Goal: Task Accomplishment & Management: Manage account settings

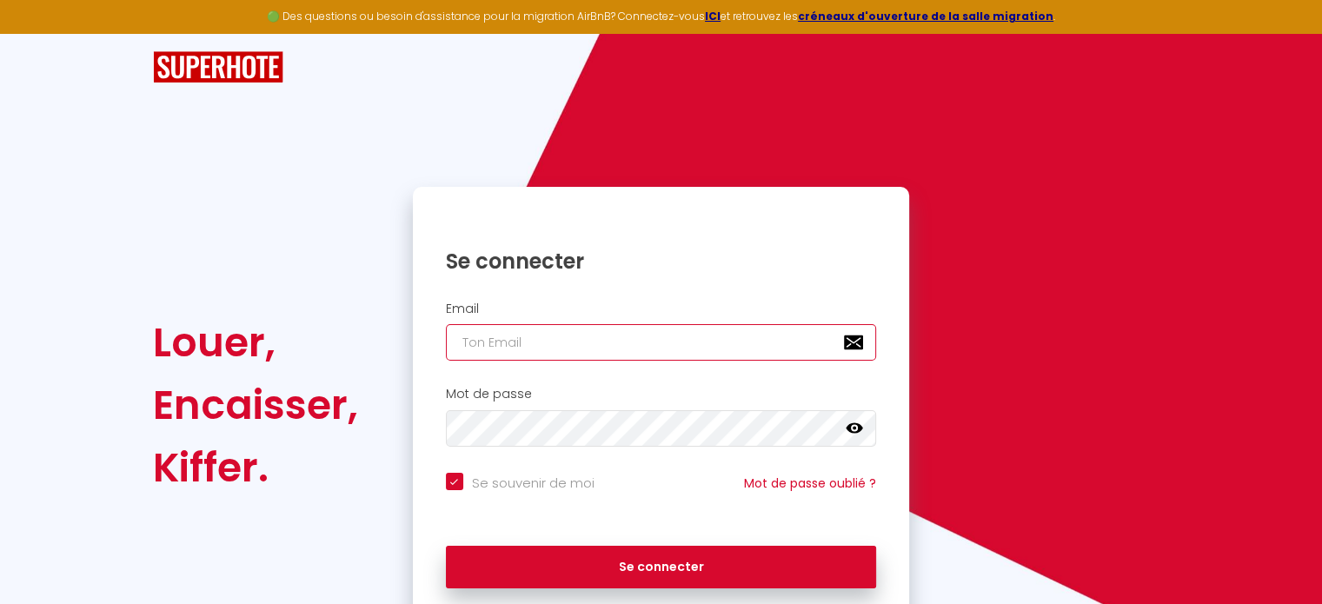
type input "[EMAIL_ADDRESS][DOMAIN_NAME]"
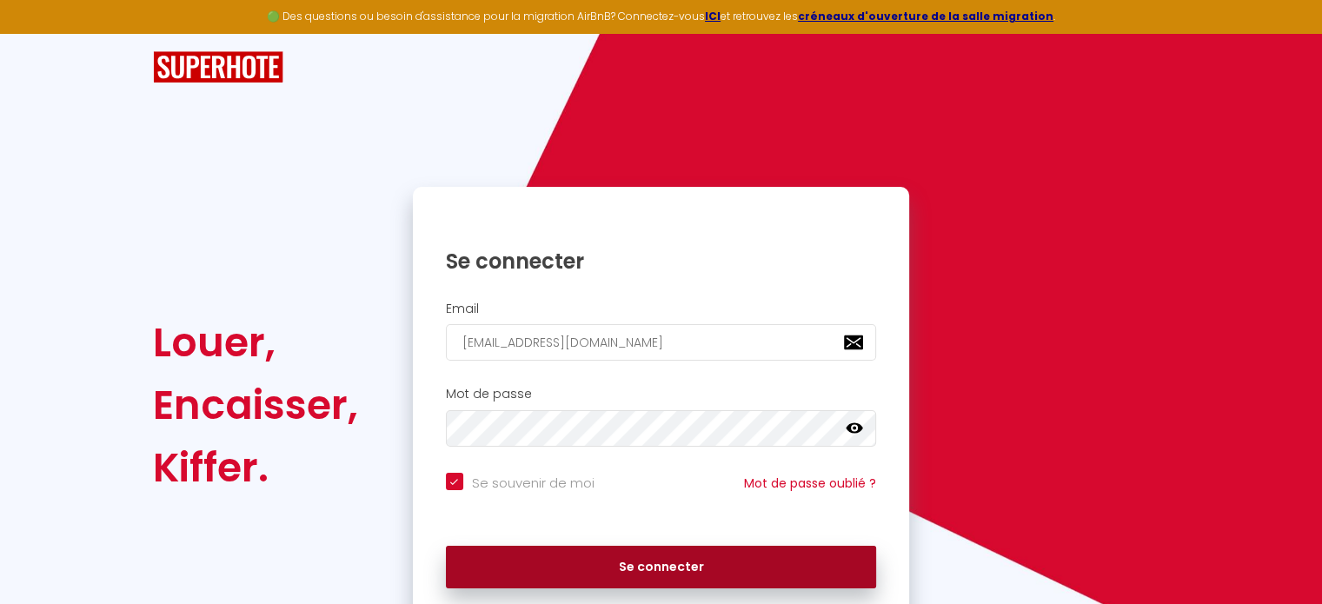
click at [722, 565] on button "Se connecter" at bounding box center [661, 567] width 431 height 43
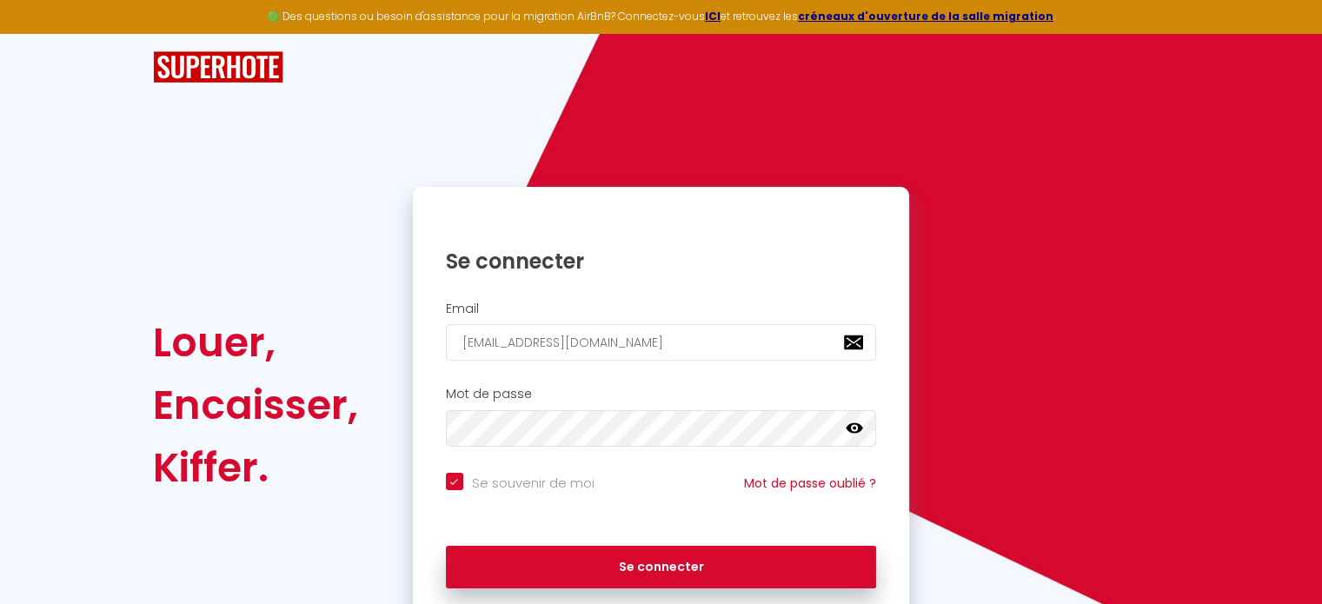
checkbox input "true"
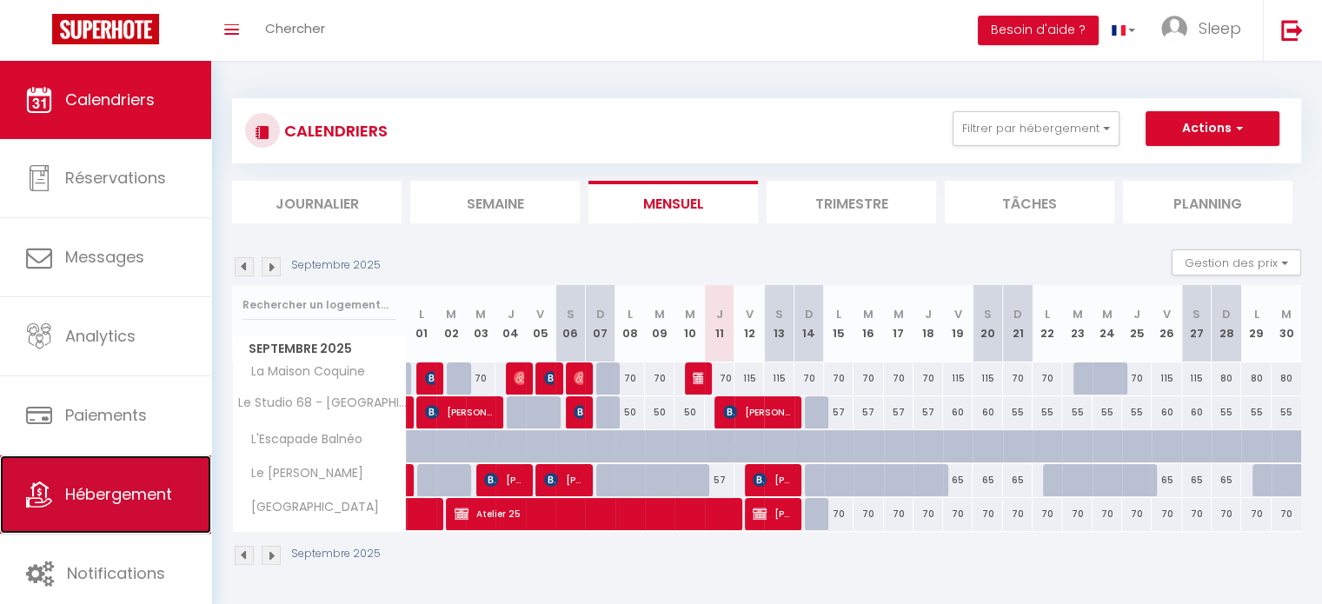
click at [109, 490] on span "Hébergement" at bounding box center [118, 494] width 107 height 22
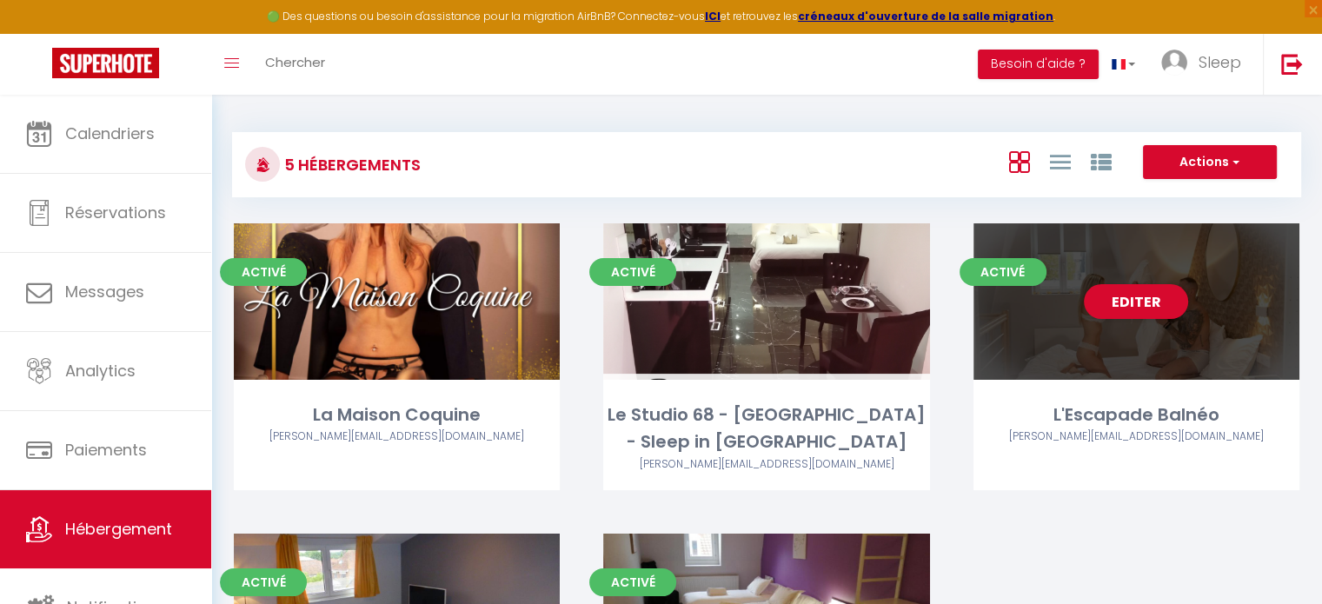
click at [1063, 326] on div "Editer" at bounding box center [1136, 301] width 326 height 156
select select "3"
select select "2"
select select "1"
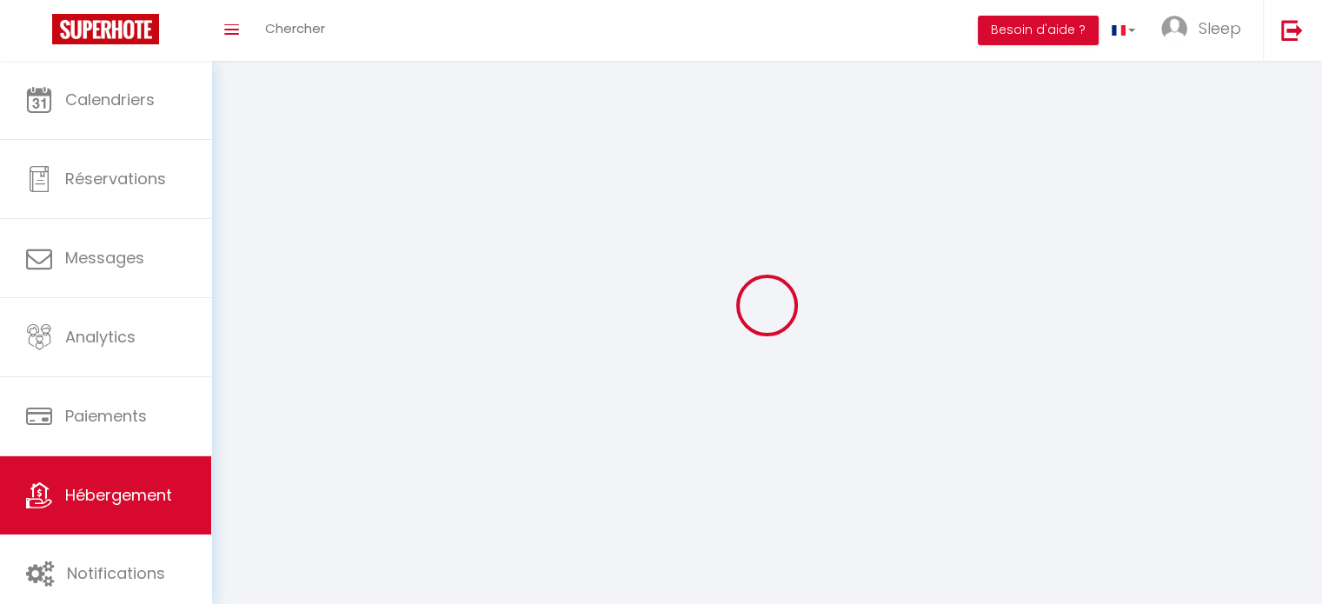
select select
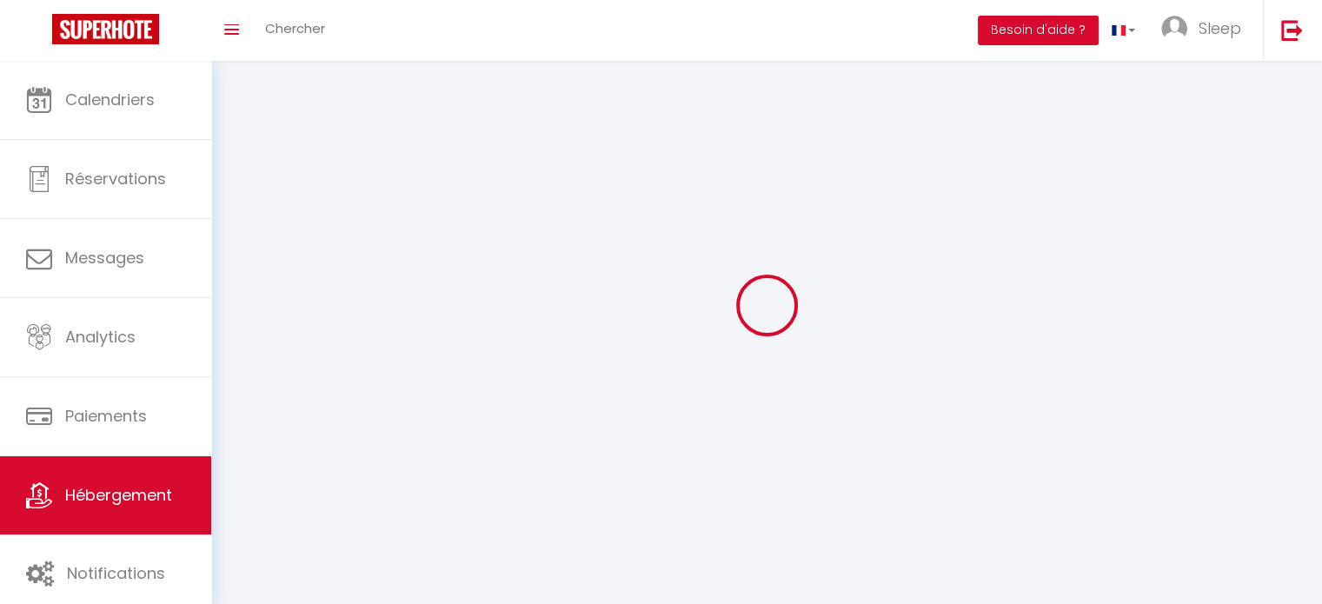
checkbox input "false"
select select
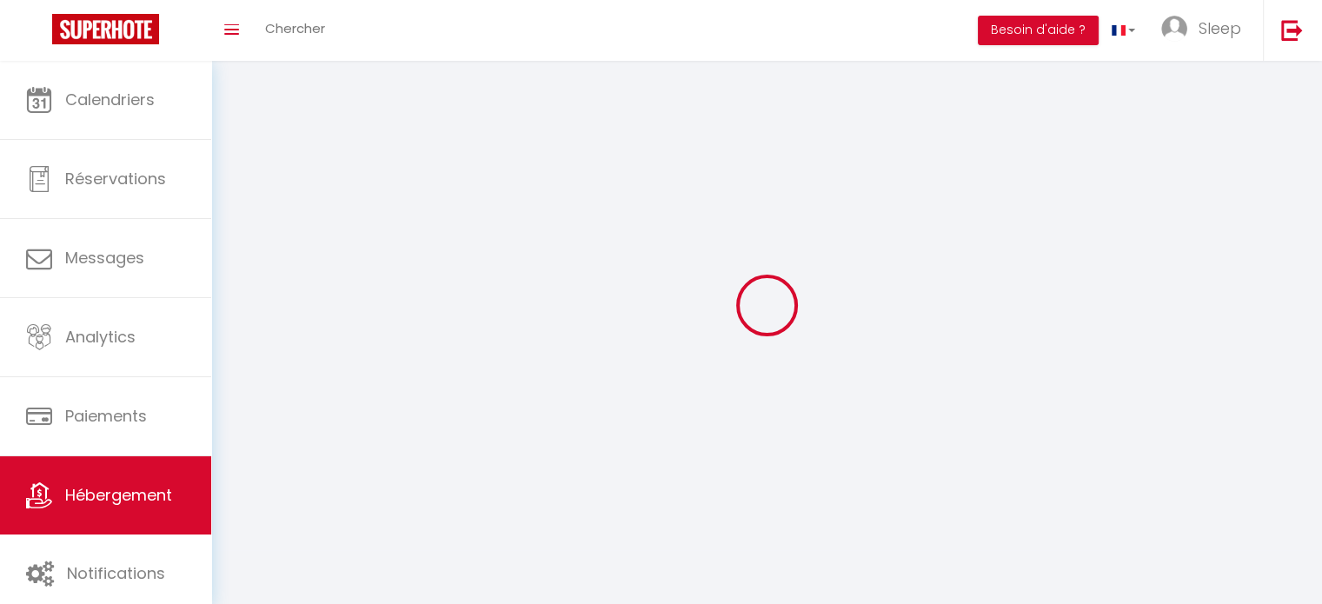
select select
select select "1"
select select
select select "28"
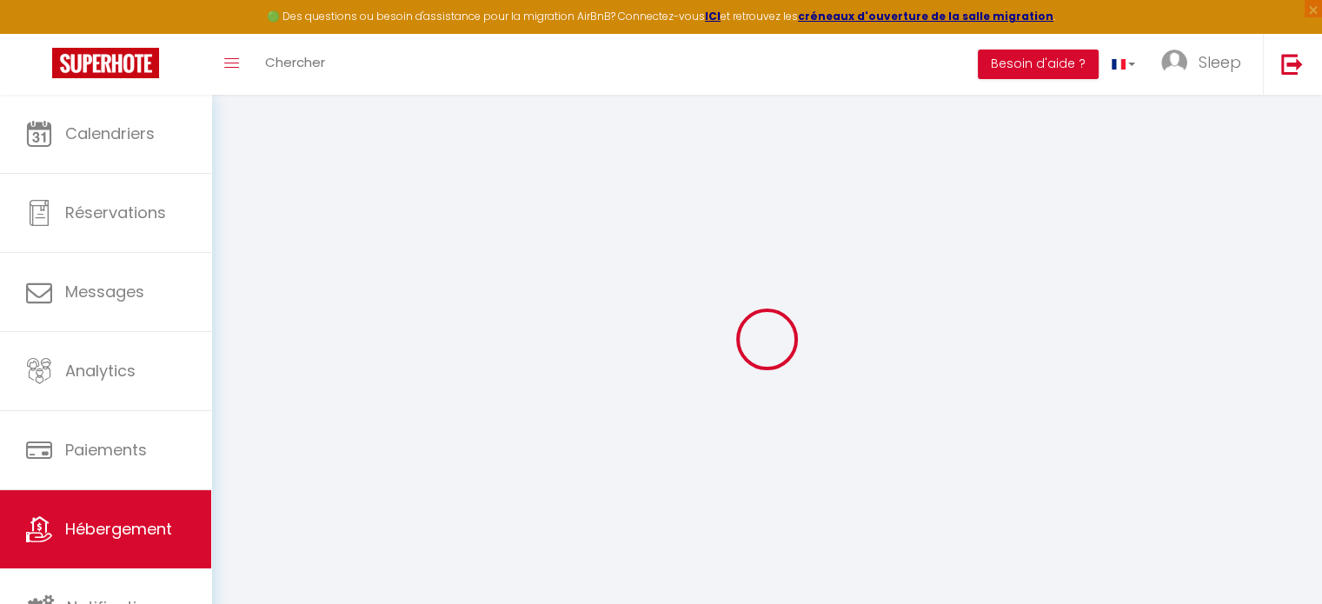
select select
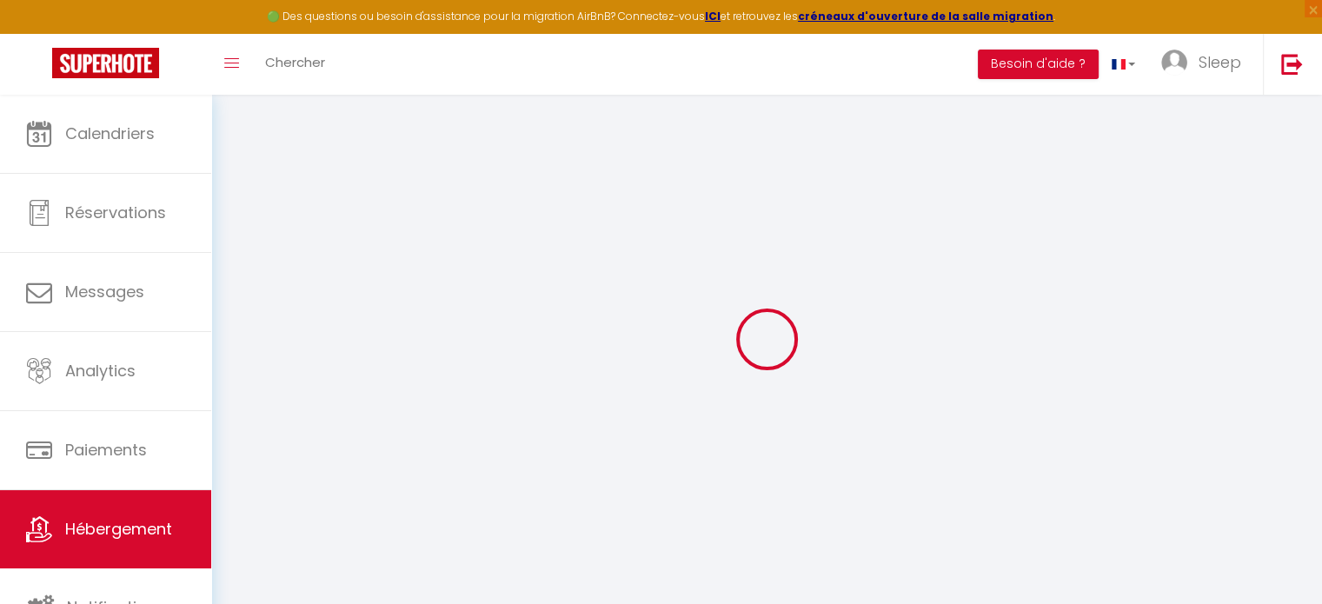
select select
checkbox input "false"
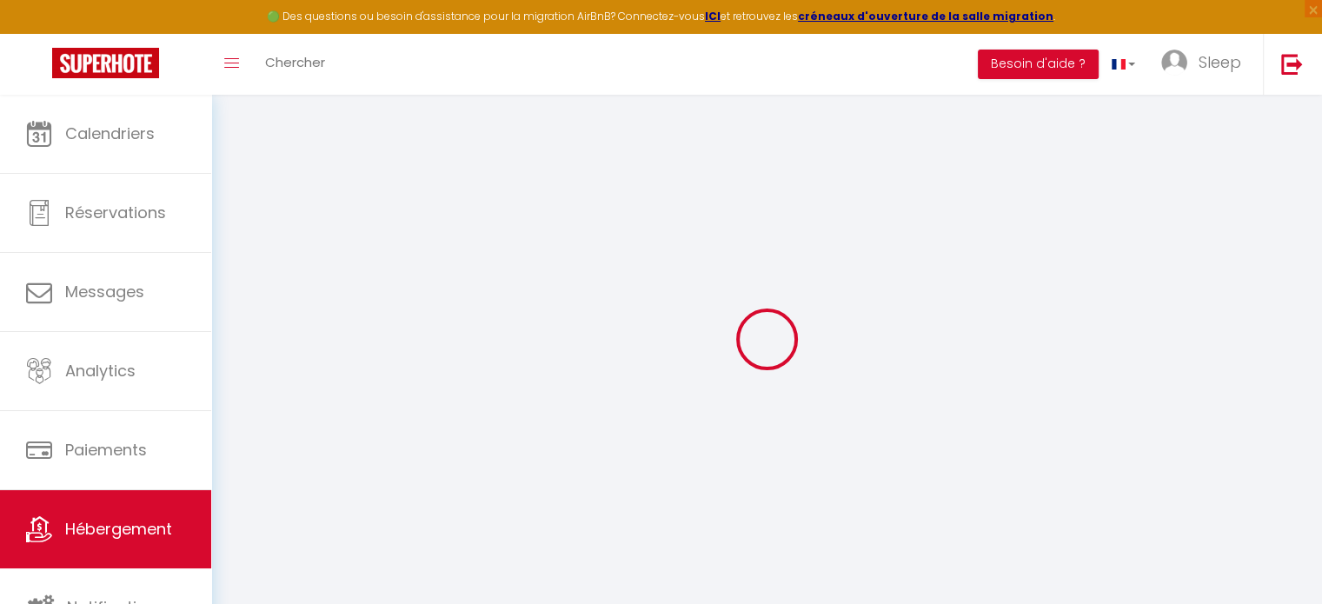
select select
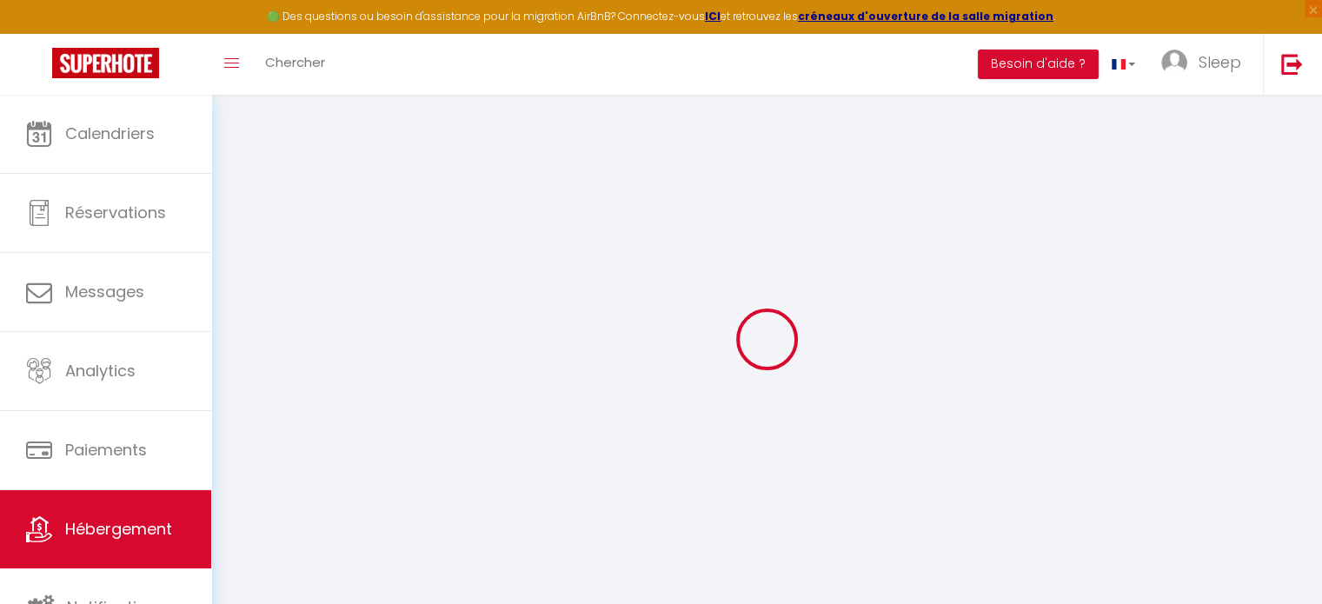
select select
checkbox input "false"
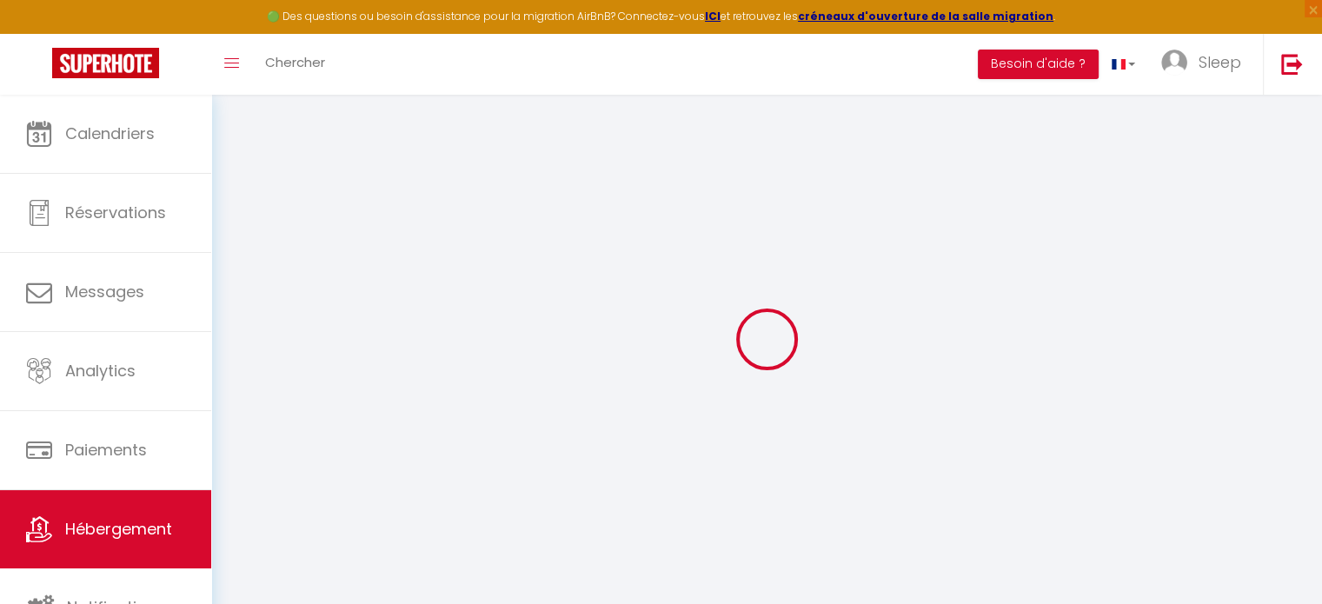
checkbox input "false"
select select
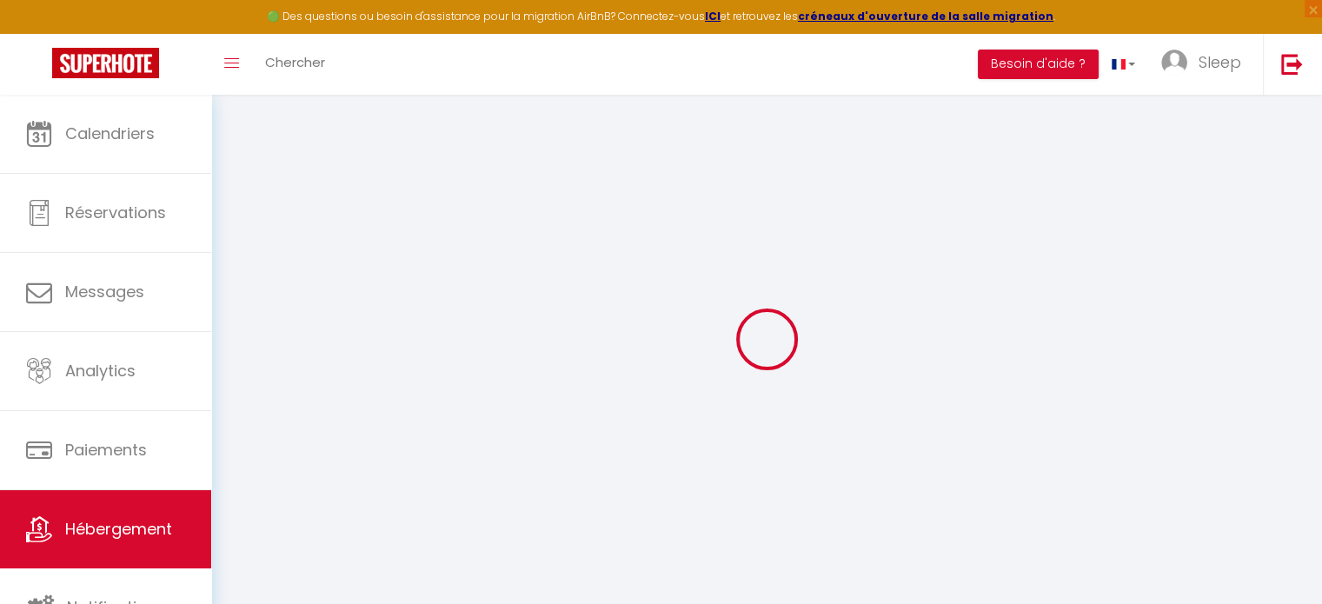
select select
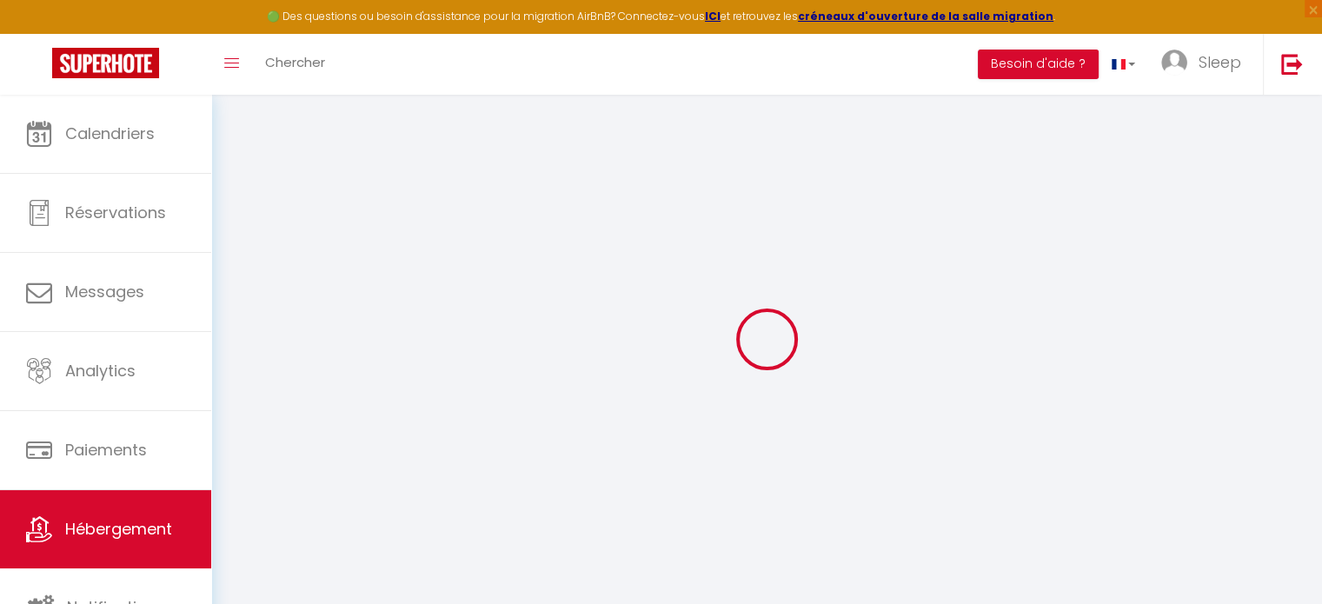
checkbox input "false"
select select
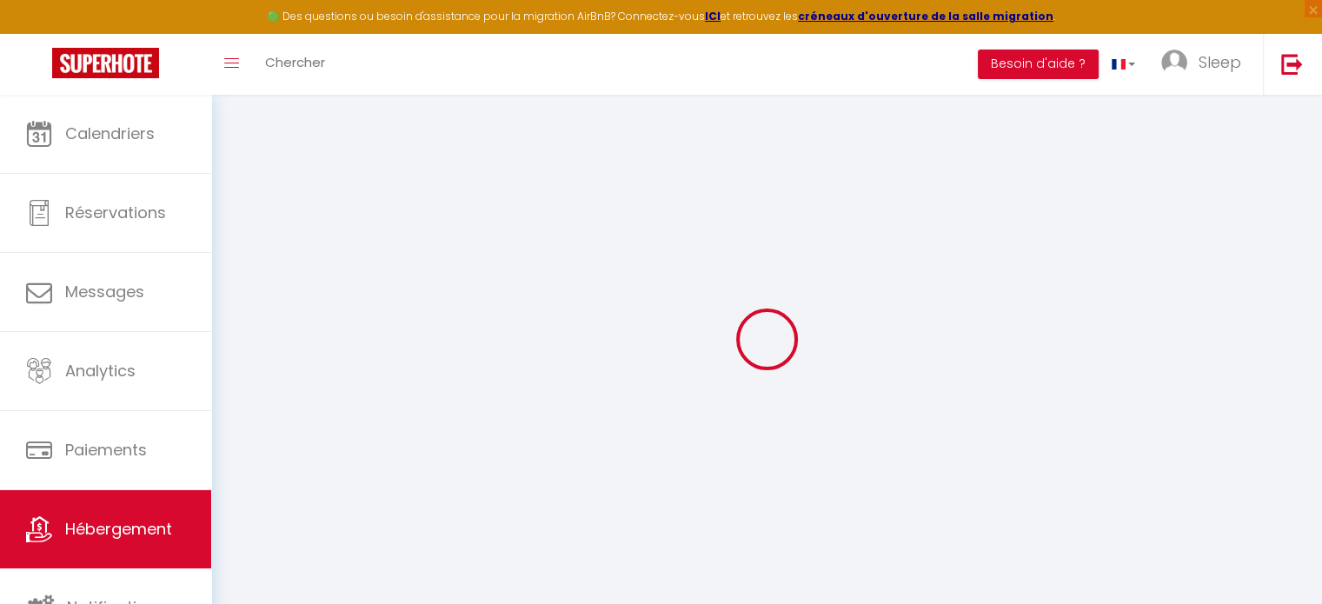
select select
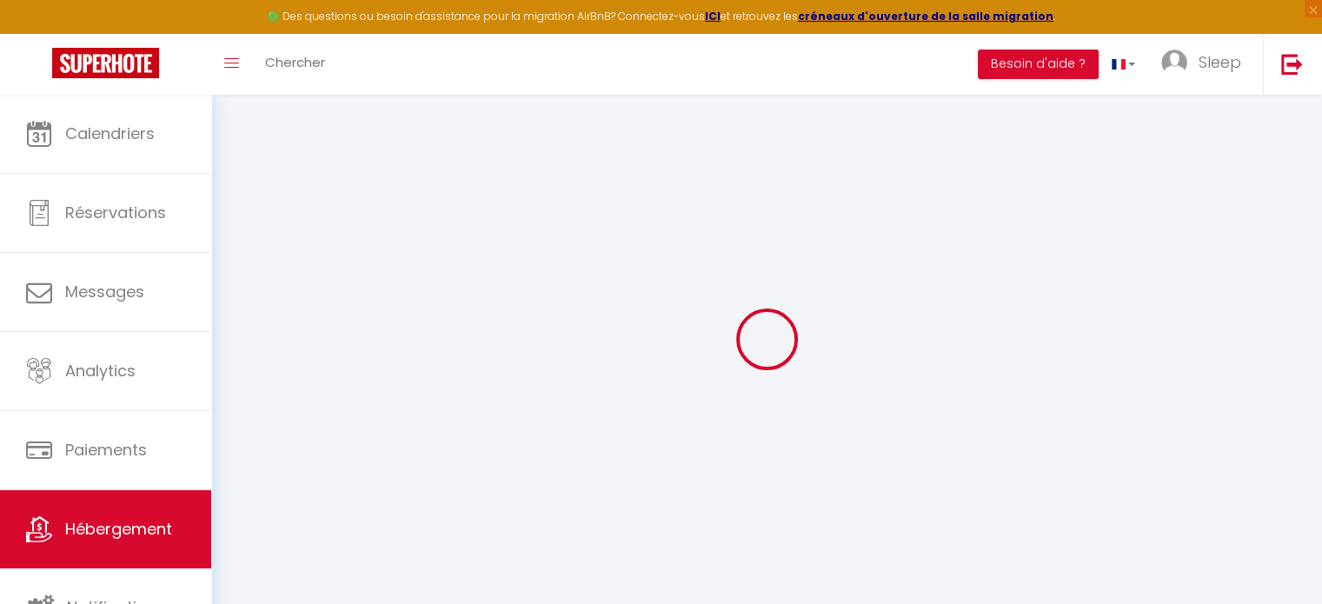
select select
checkbox input "false"
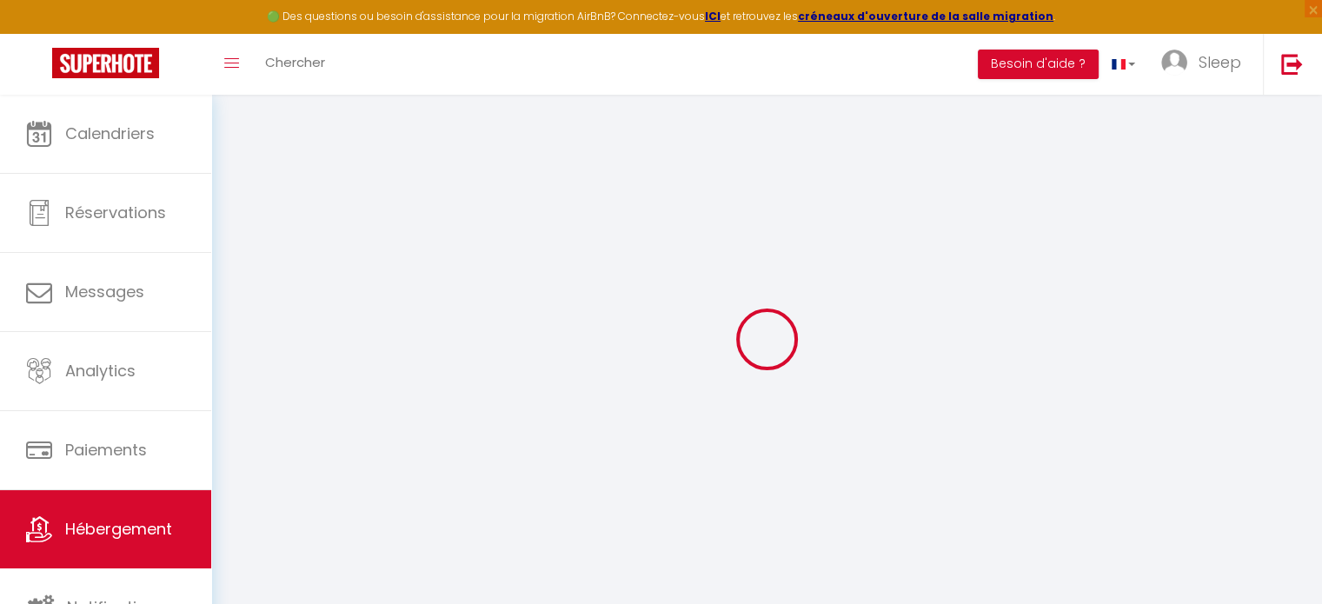
checkbox input "false"
select select
type input "L'Escapade Balnéo"
type input "Sleep In [GEOGRAPHIC_DATA]"
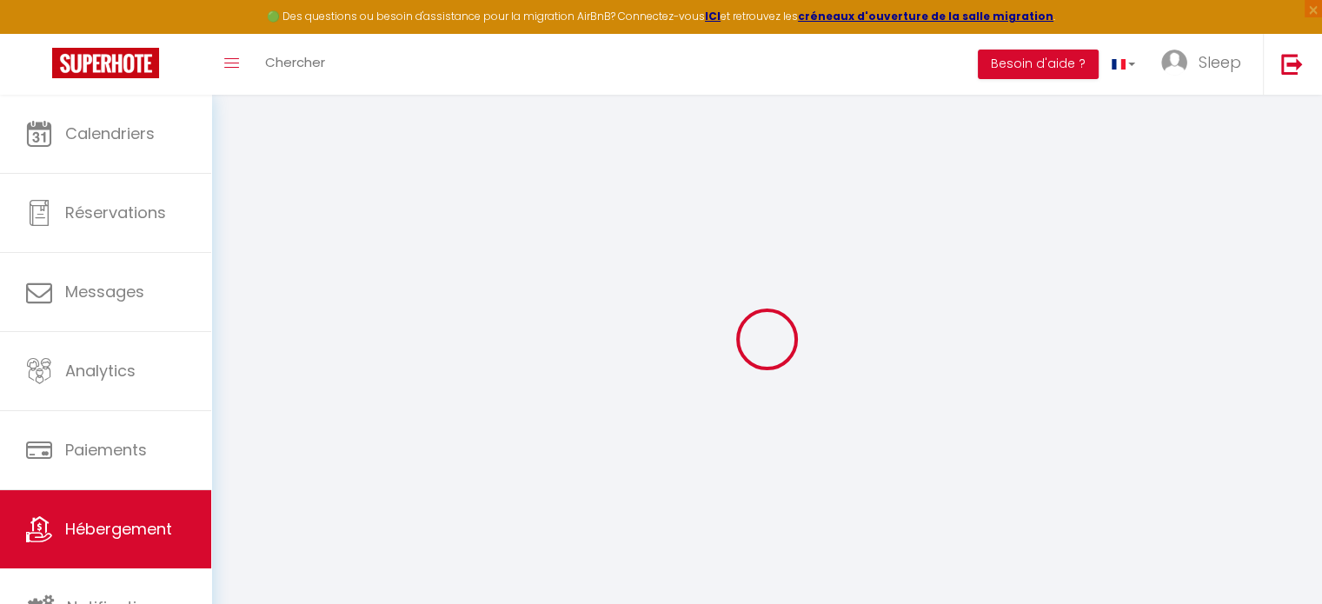
select select "2"
type input "80"
type input "35"
type input "5"
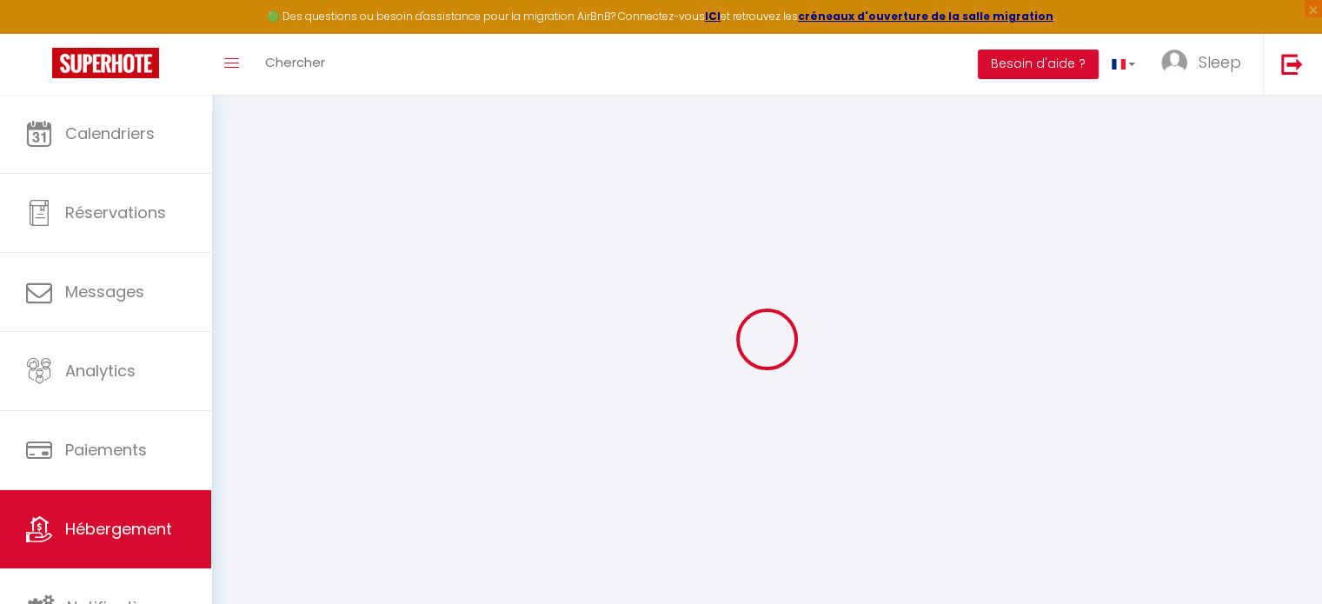
type input "350"
select select
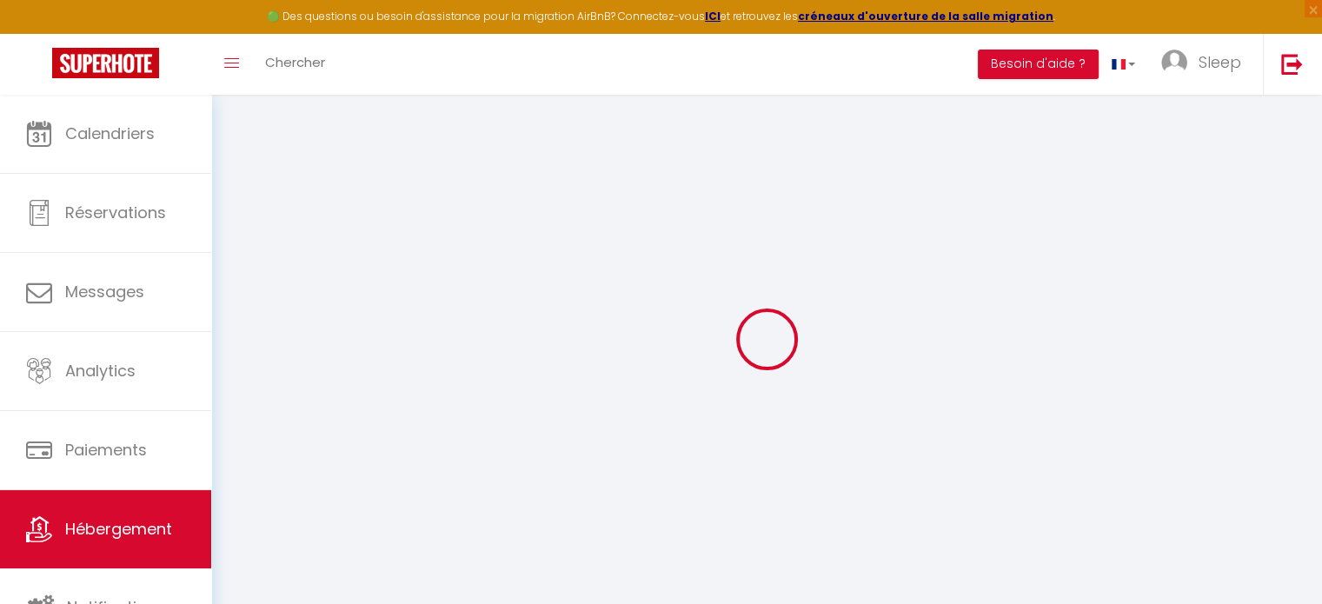
select select
type input "[STREET_ADDRESS]; 1ier étage"
type input "62400"
type input "Béthune"
type input "[EMAIL_ADDRESS][DOMAIN_NAME]"
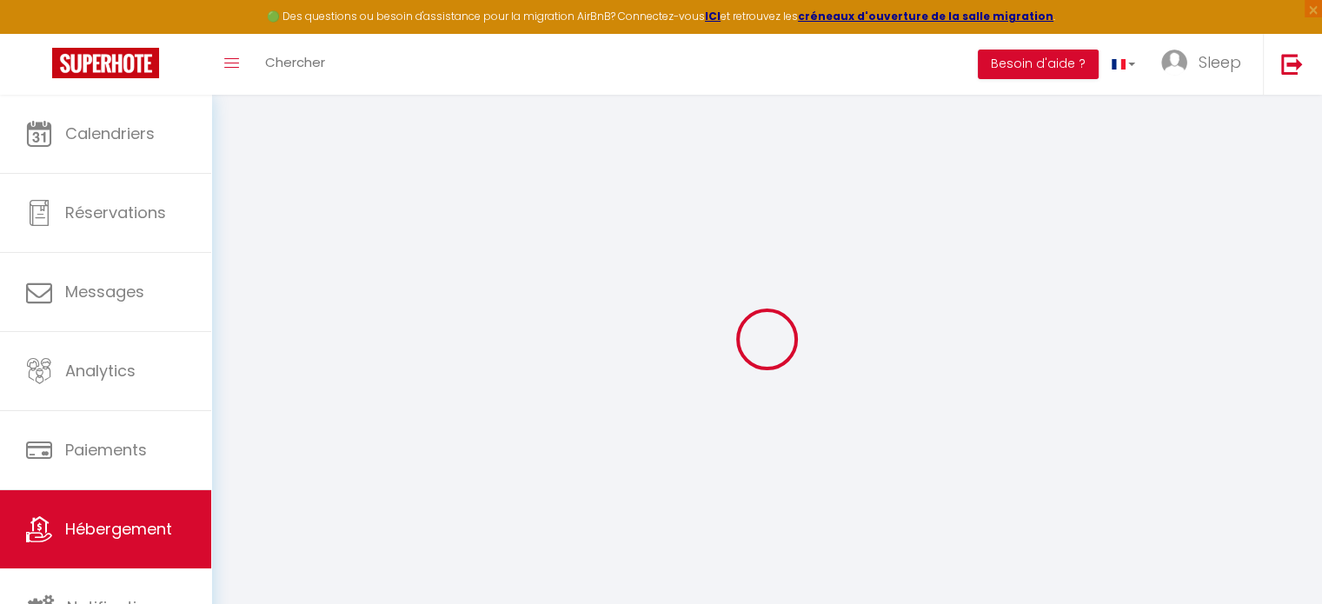
select select "4985"
checkbox input "false"
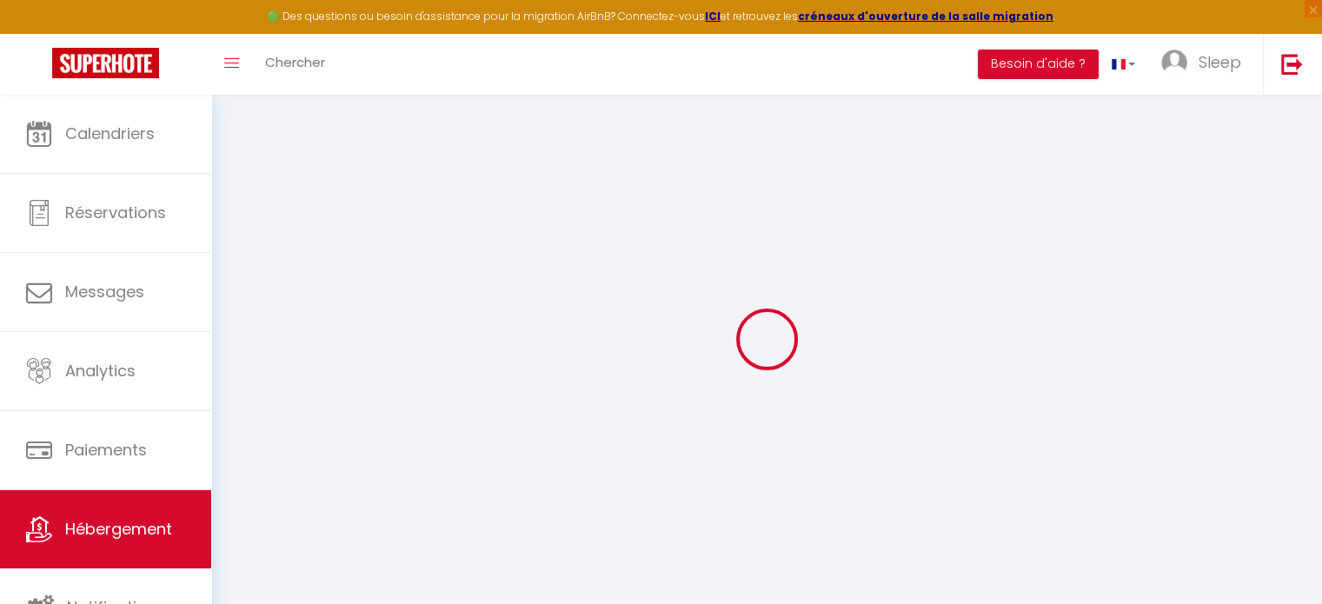
radio input "true"
type input "0"
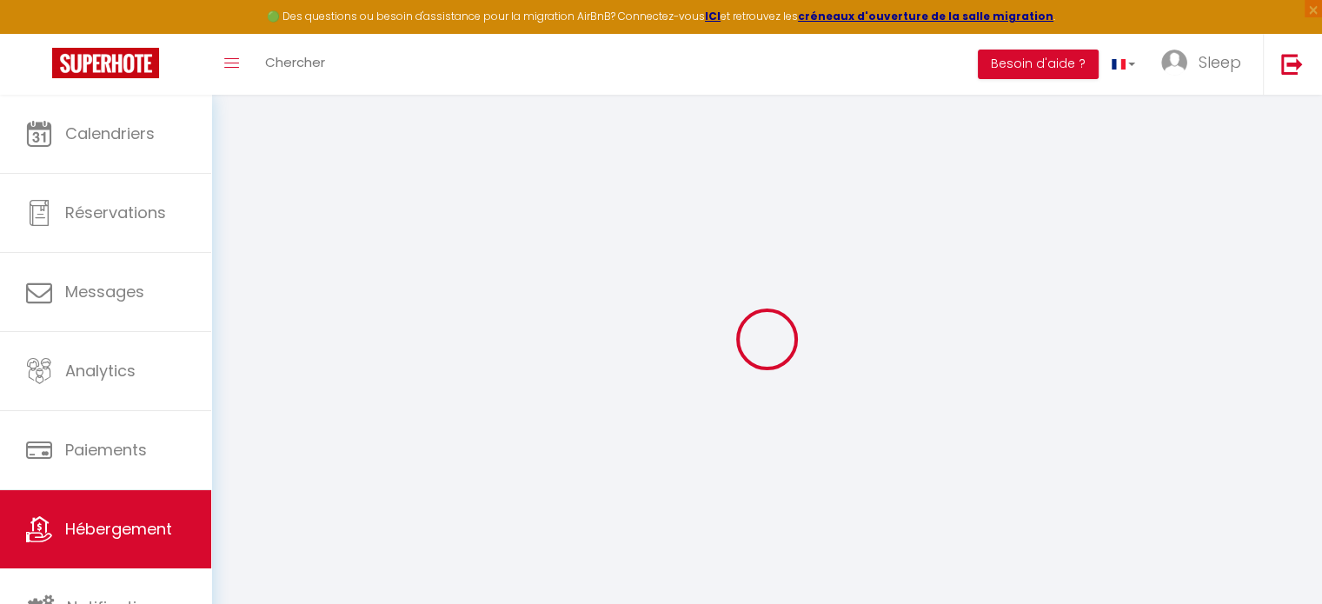
select select
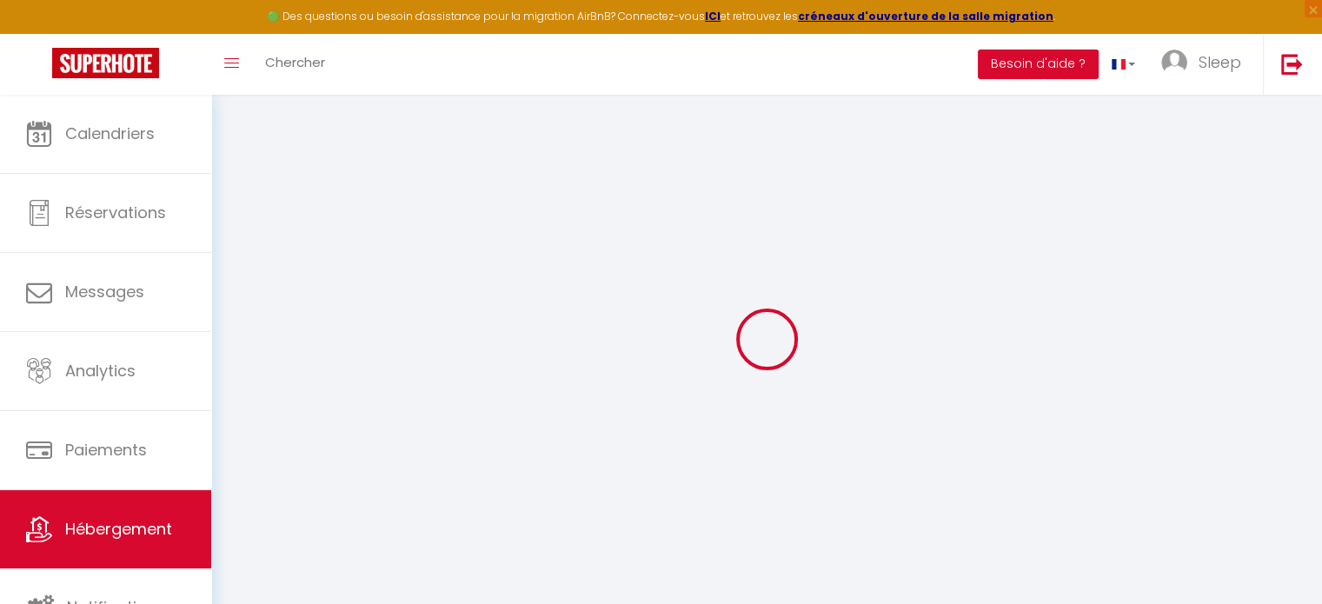
checkbox input "false"
select select
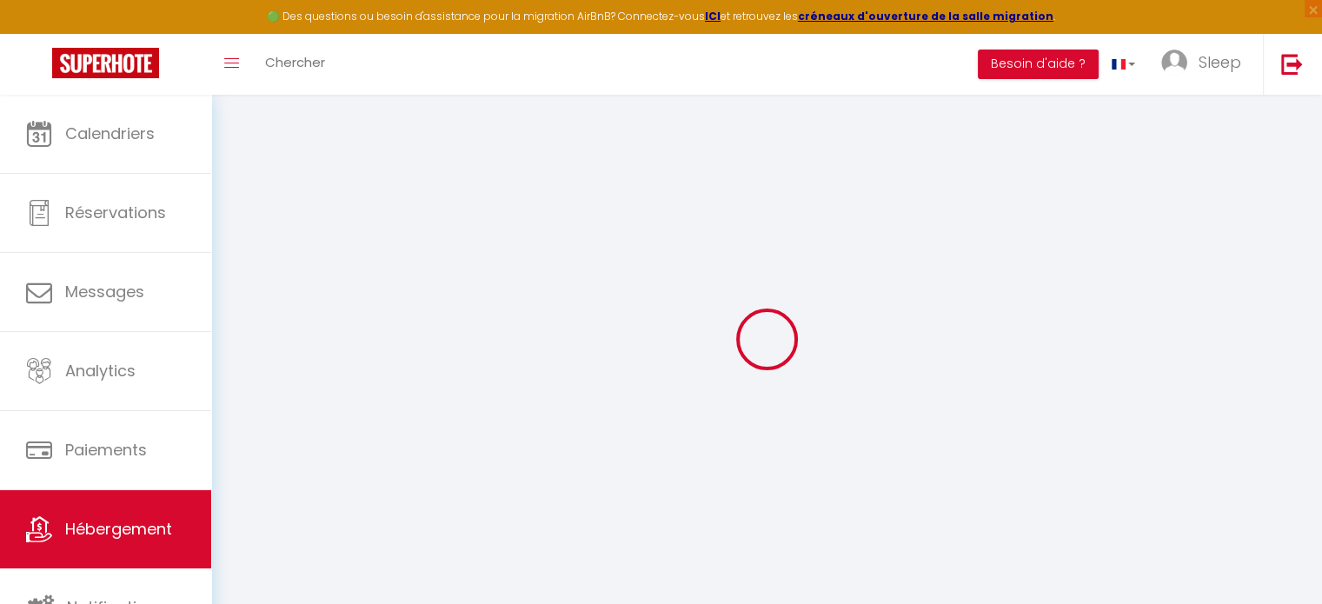
select select
checkbox input "false"
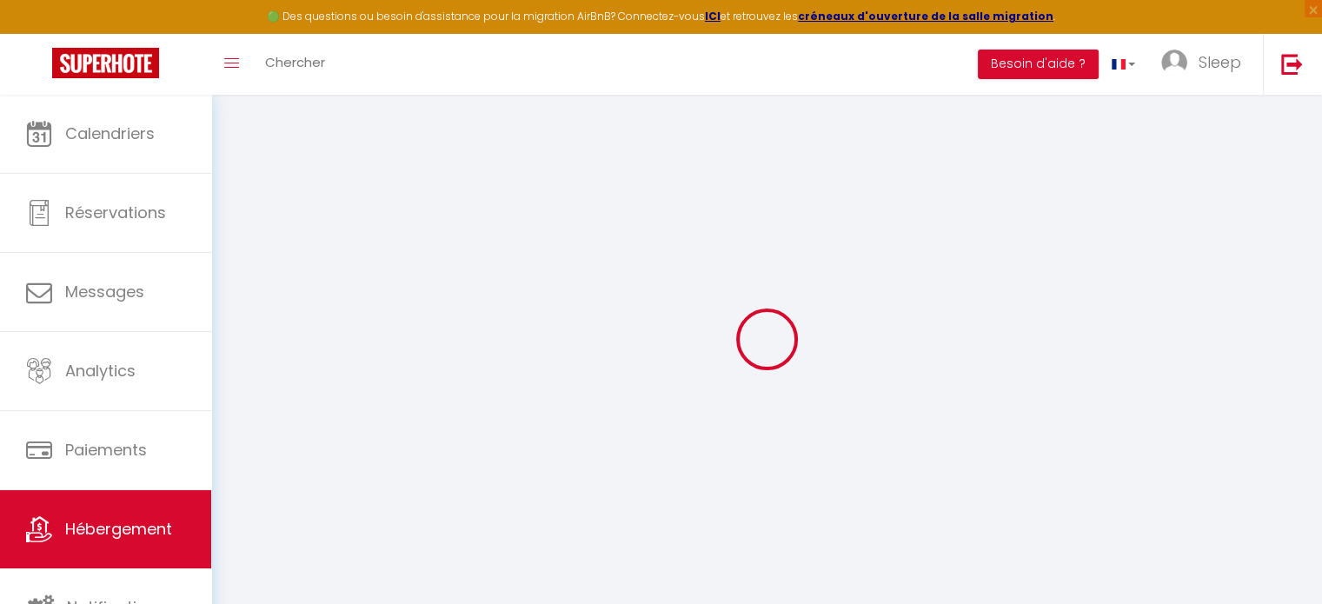
checkbox input "false"
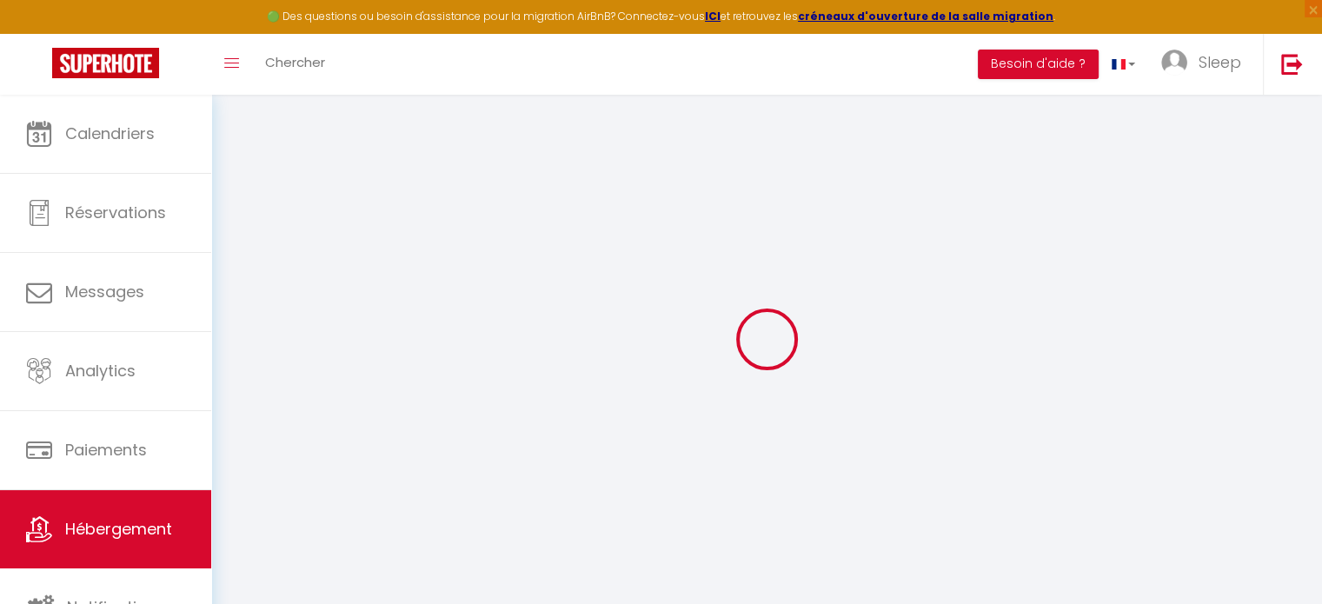
checkbox input "false"
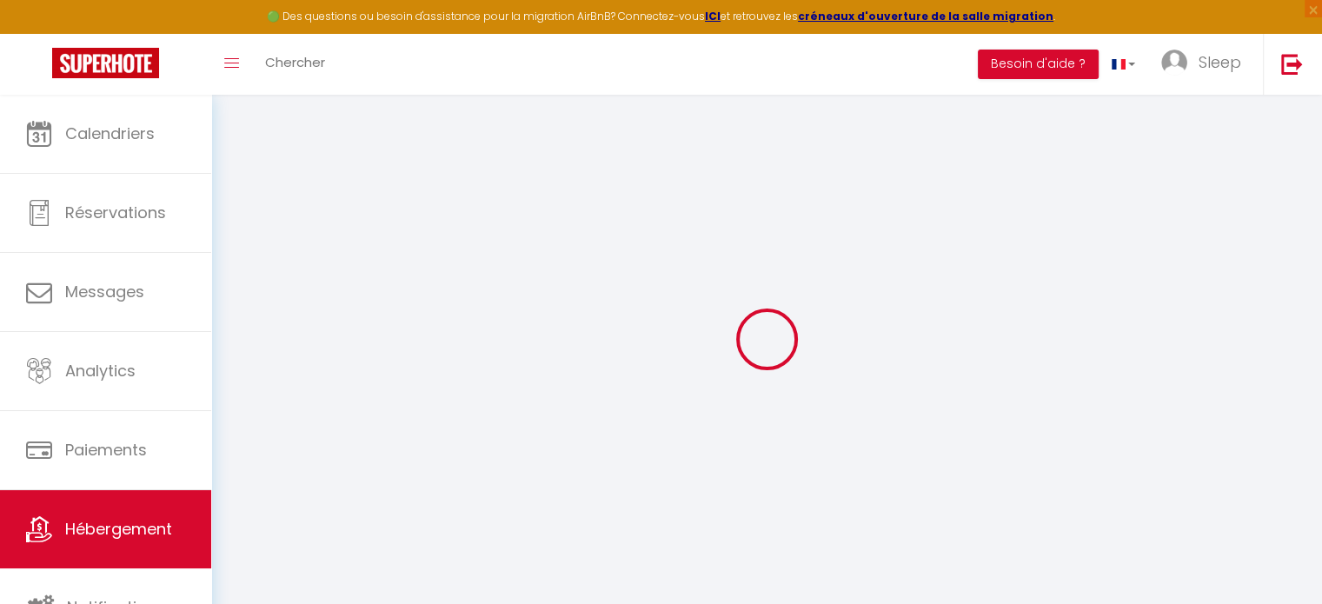
checkbox input "false"
select select "18:00"
select select "20:00"
select select "10:00"
select select "30"
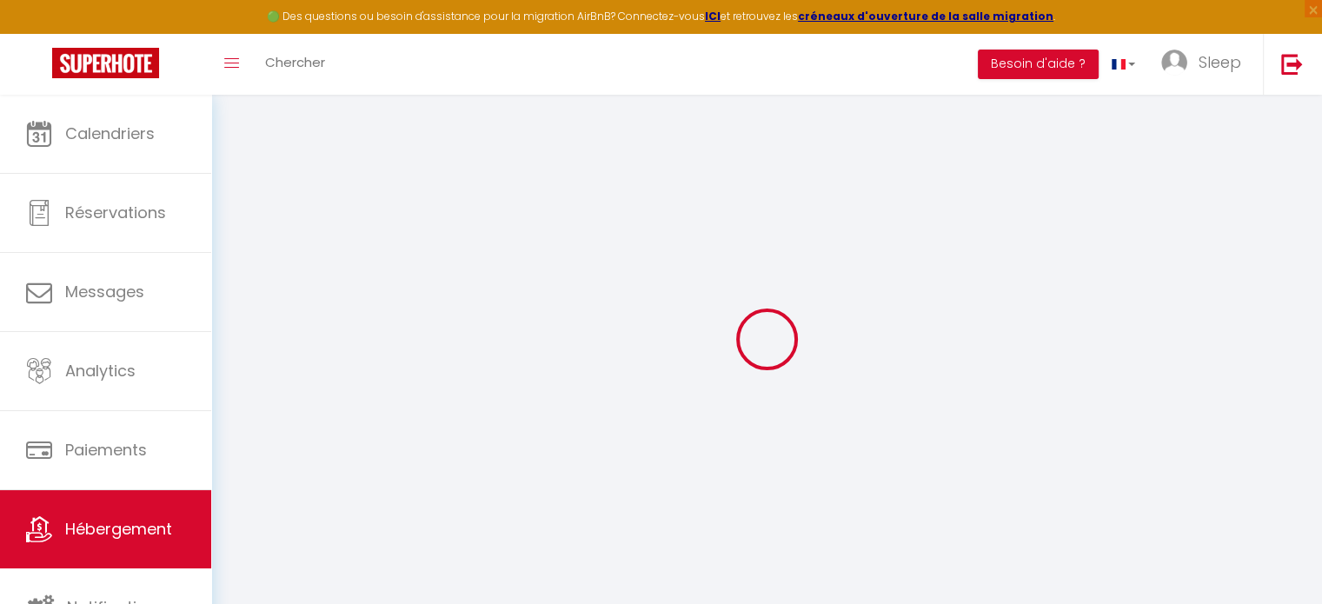
select select "120"
checkbox input "false"
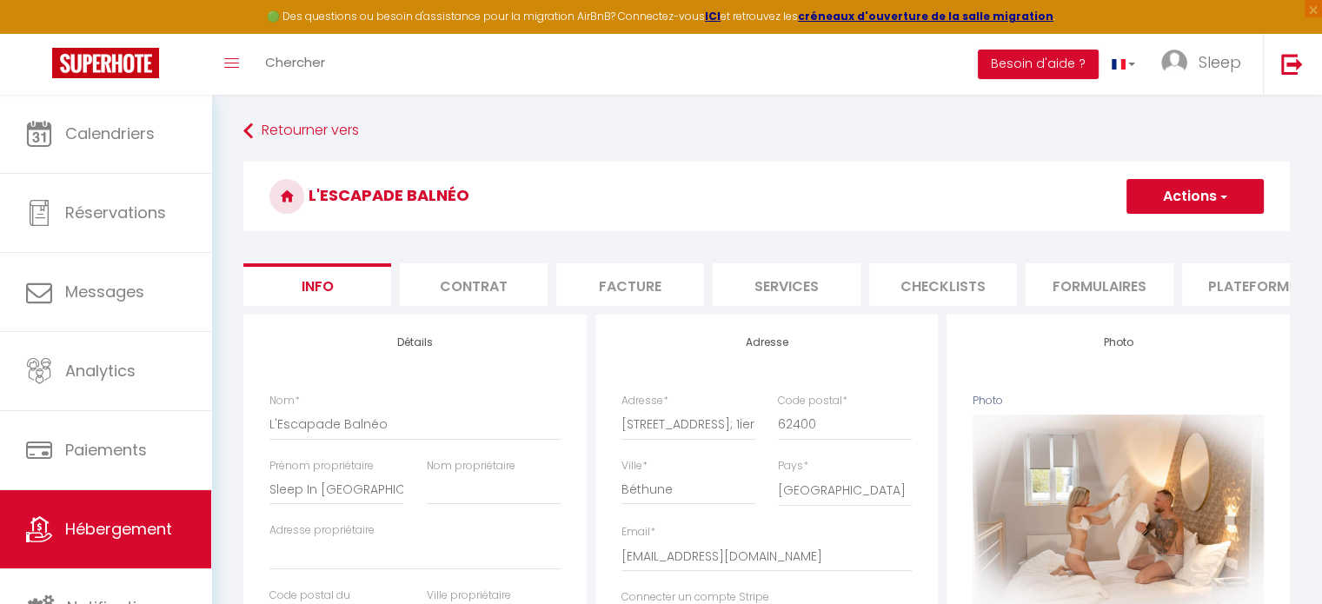
click at [1249, 204] on button "Actions" at bounding box center [1194, 196] width 137 height 35
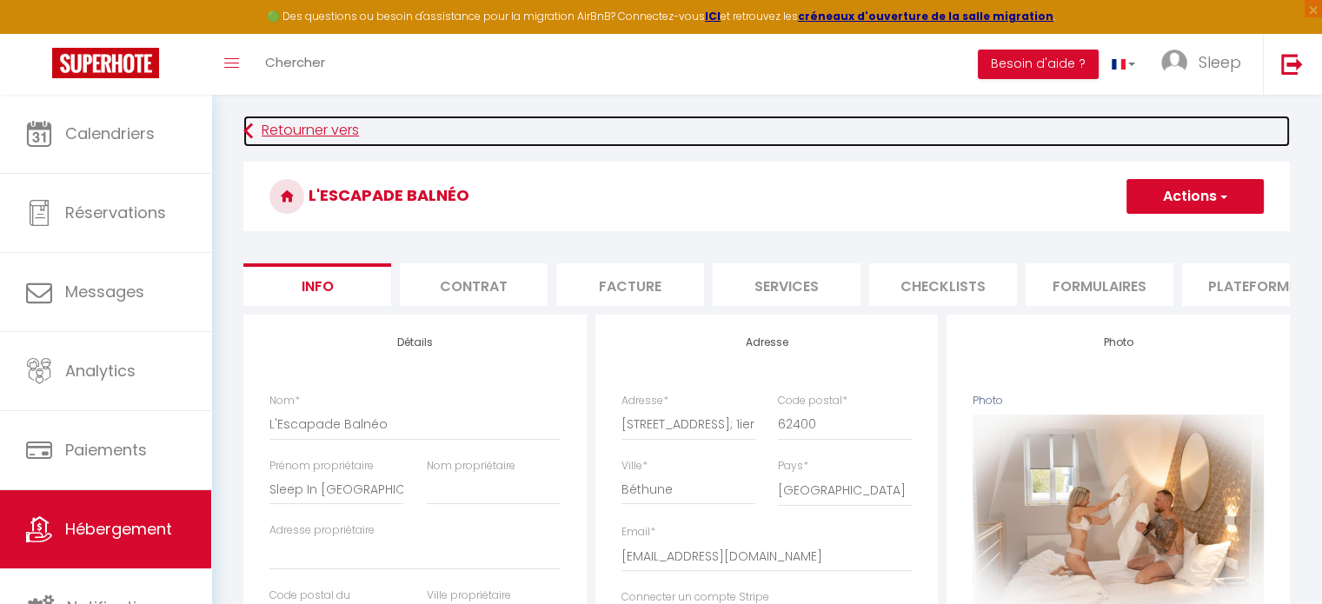
click at [269, 128] on link "Retourner vers" at bounding box center [766, 131] width 1046 height 31
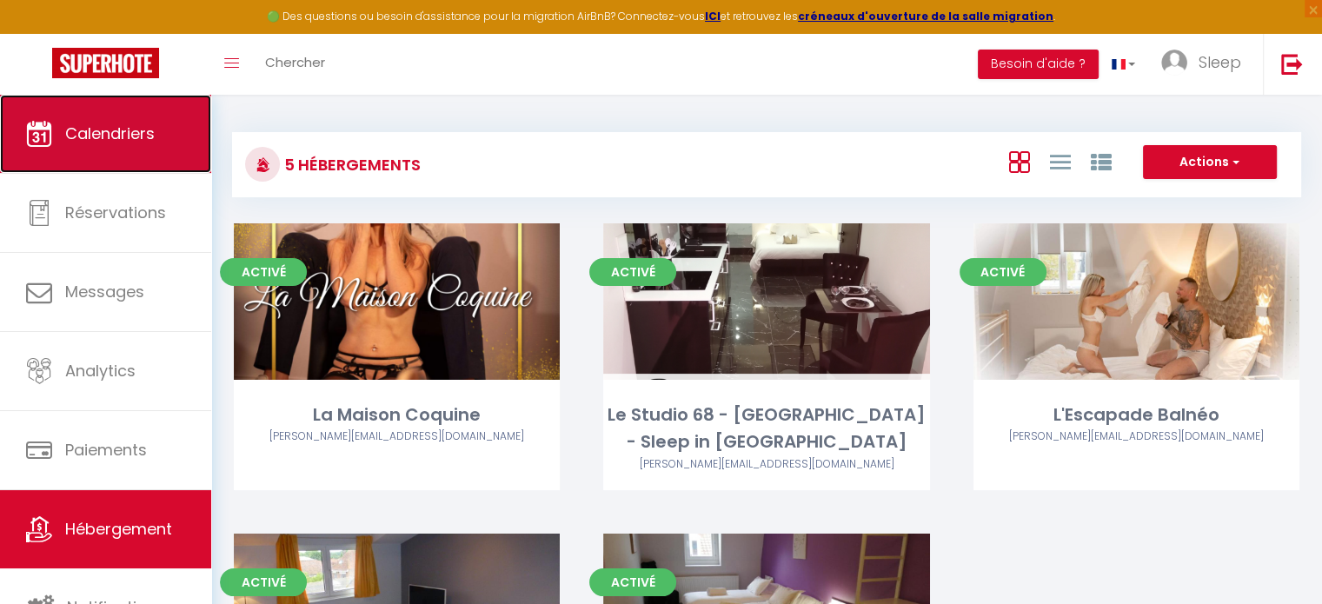
click at [100, 128] on span "Calendriers" at bounding box center [109, 134] width 89 height 22
